Goal: Transaction & Acquisition: Purchase product/service

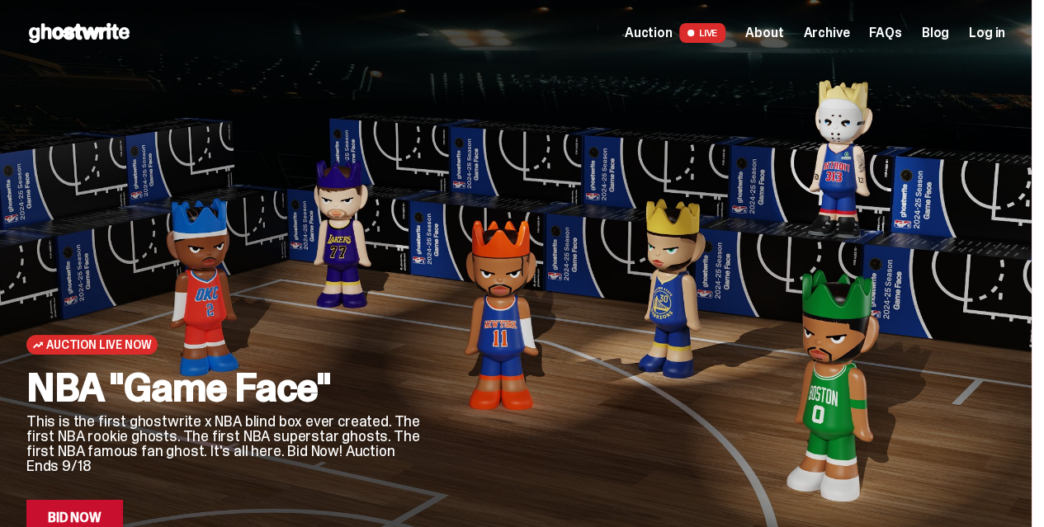
scroll to position [94, 0]
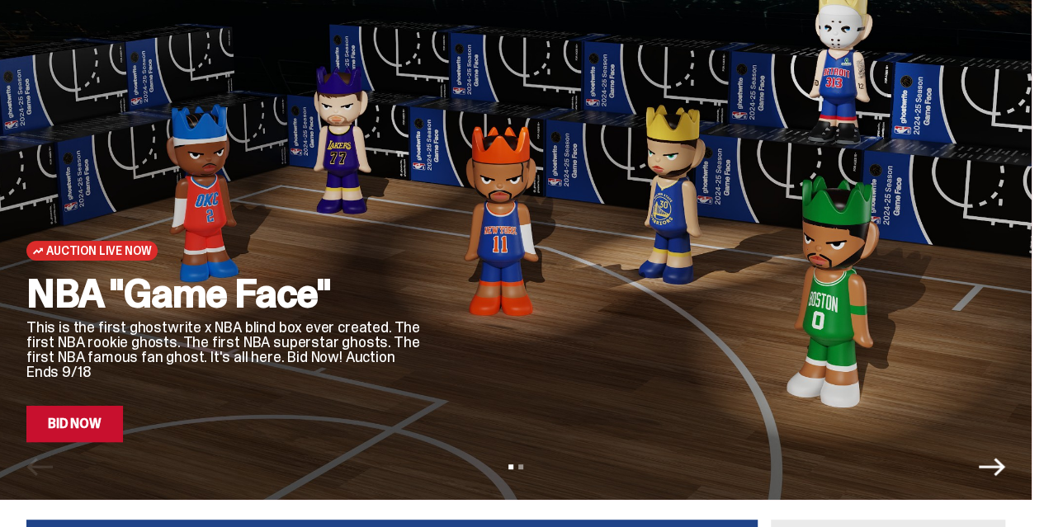
click at [91, 430] on link "Bid Now" at bounding box center [74, 424] width 97 height 36
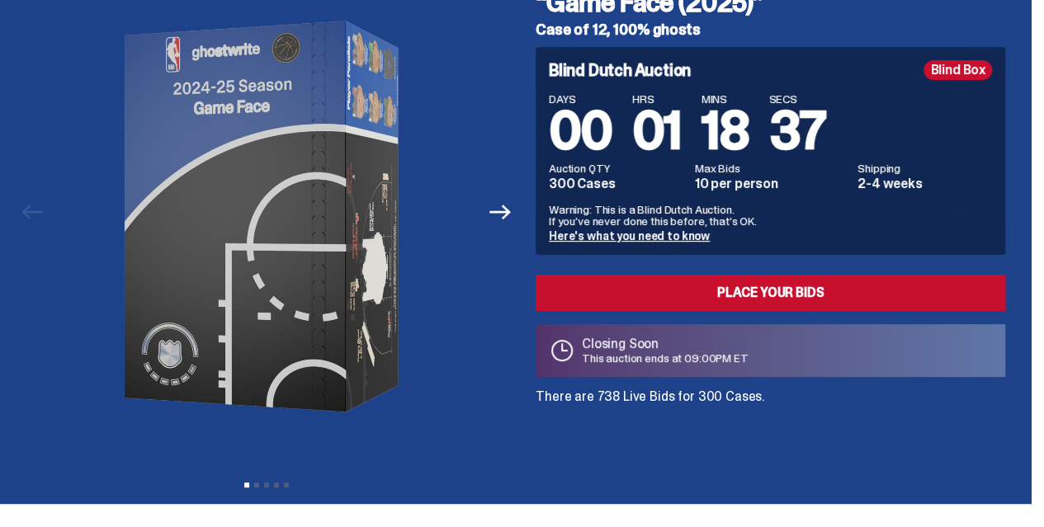
scroll to position [78, 0]
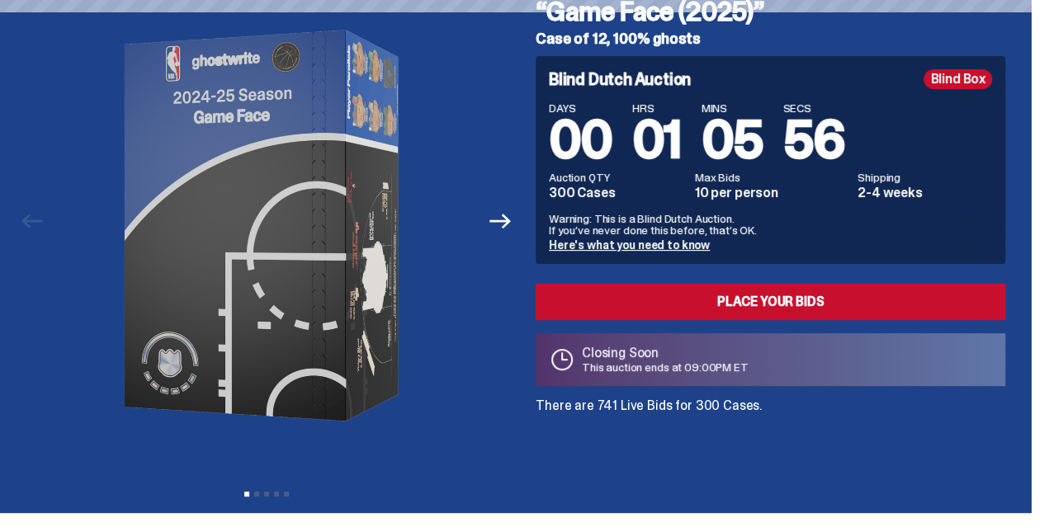
scroll to position [110, 0]
